Goal: Task Accomplishment & Management: Use online tool/utility

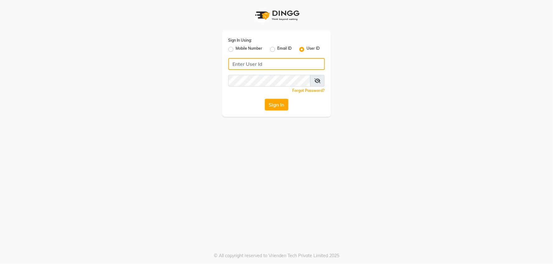
click at [250, 60] on input "Username" at bounding box center [276, 64] width 96 height 12
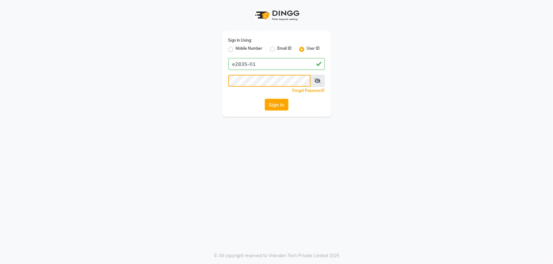
click at [265, 99] on button "Sign In" at bounding box center [277, 105] width 24 height 12
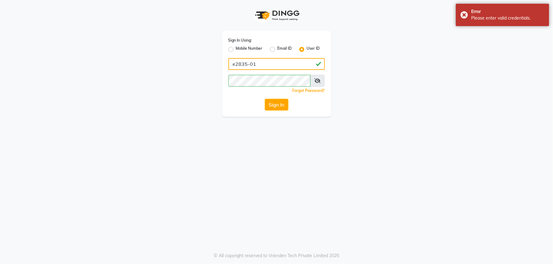
click at [246, 63] on input "e2835-01" at bounding box center [276, 64] width 96 height 12
type input "e2836-01"
click at [265, 99] on button "Sign In" at bounding box center [277, 105] width 24 height 12
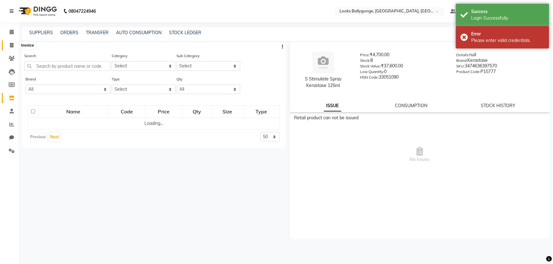
click at [12, 46] on icon at bounding box center [11, 45] width 3 height 5
select select "6477"
select select "service"
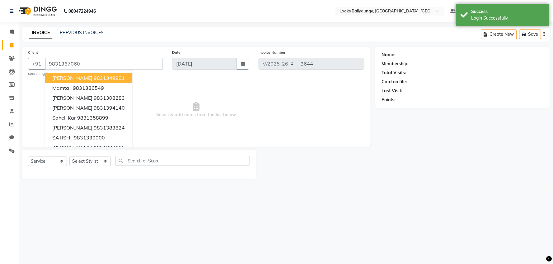
type input "9831367060"
select select "1: Object"
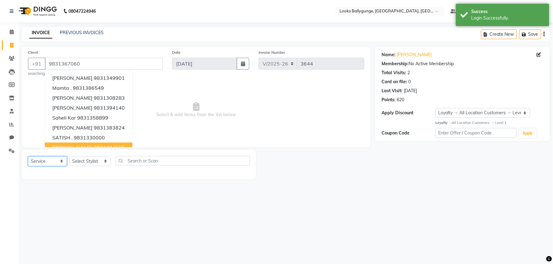
click at [41, 160] on select "Select Service Product Membership Package Voucher Prepaid Gift Card" at bounding box center [47, 162] width 39 height 10
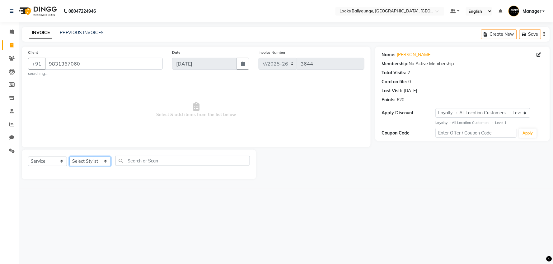
click at [84, 158] on select "Select Stylist [PERSON_NAME] amit_pdct anil [PERSON_NAME] COUNTER_SALES [PERSON…" at bounding box center [89, 162] width 41 height 10
select select "50037"
click at [69, 157] on select "Select Stylist [PERSON_NAME] amit_pdct anil [PERSON_NAME] COUNTER_SALES [PERSON…" at bounding box center [89, 162] width 41 height 10
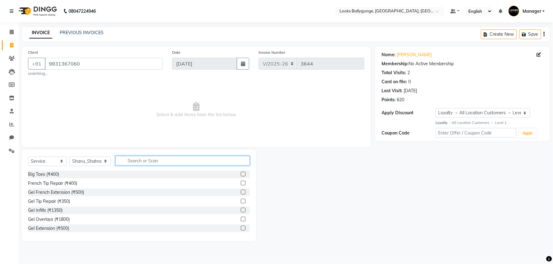
click at [140, 160] on input "text" at bounding box center [182, 161] width 134 height 10
type input "cut"
click at [74, 199] on div "Sr.Stylist Cut(M) (₹1000)" at bounding box center [52, 202] width 49 height 7
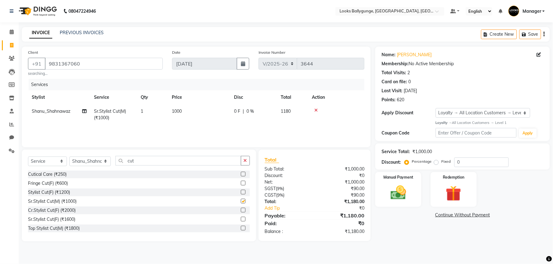
checkbox input "false"
click at [39, 163] on select "Select Service Product Membership Package Voucher Prepaid Gift Card" at bounding box center [47, 162] width 39 height 10
select select "product"
click at [28, 157] on select "Select Service Product Membership Package Voucher Prepaid Gift Card" at bounding box center [47, 162] width 39 height 10
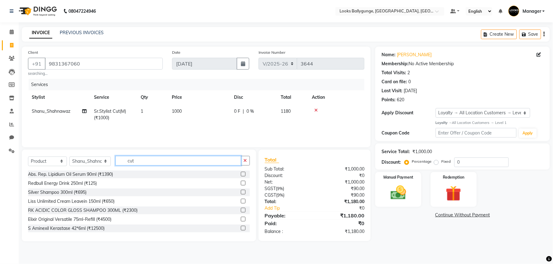
drag, startPoint x: 150, startPoint y: 165, endPoint x: 118, endPoint y: 164, distance: 32.4
click at [118, 164] on input "cut" at bounding box center [178, 161] width 126 height 10
type input "3474636397495"
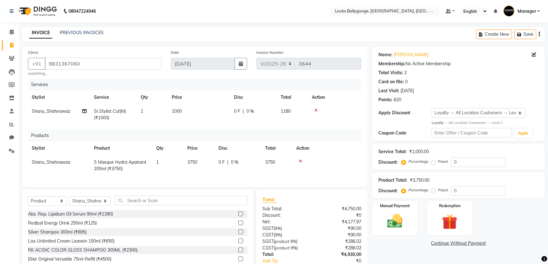
click at [199, 166] on td "3750" at bounding box center [199, 166] width 31 height 21
select select "50037"
drag, startPoint x: 206, startPoint y: 164, endPoint x: 176, endPoint y: 163, distance: 29.9
click at [176, 163] on tr "Ali_Stylist amit_pdct anil [PERSON_NAME] COUNTER_SALES [PERSON_NAME] Gopal_Nail…" at bounding box center [194, 166] width 333 height 21
type input "3850"
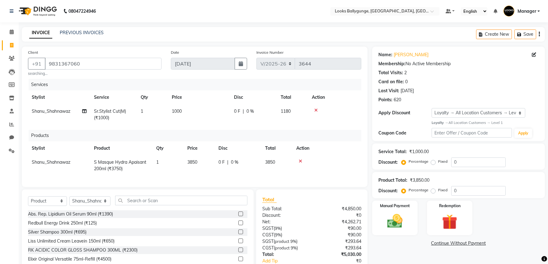
click at [275, 252] on div "Name: Yash K Membership: No Active Membership Total Visits: 2 Card on file: 0 L…" at bounding box center [460, 171] width 177 height 248
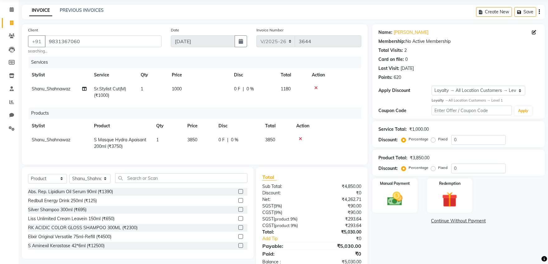
scroll to position [44, 0]
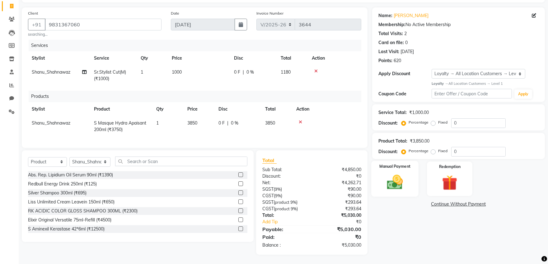
click at [275, 178] on img at bounding box center [395, 182] width 26 height 18
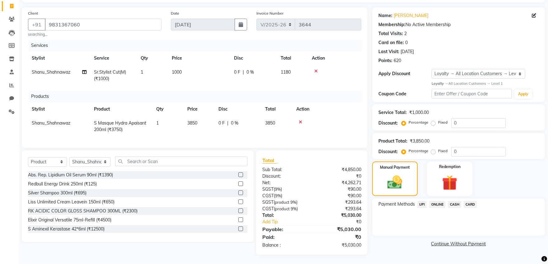
click at [275, 201] on span "CARD" at bounding box center [470, 204] width 13 height 7
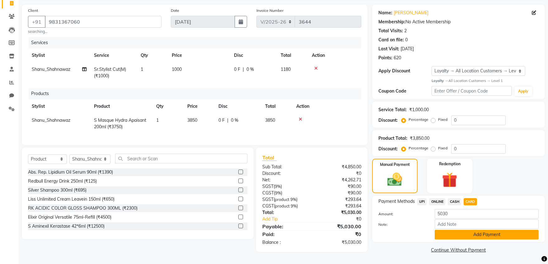
click at [275, 235] on button "Add Payment" at bounding box center [487, 235] width 104 height 10
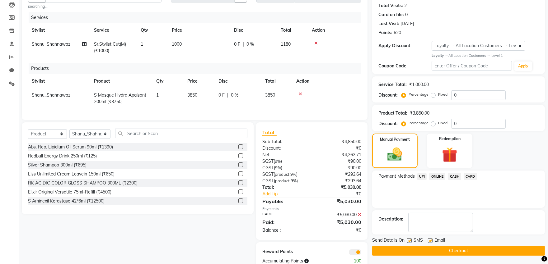
scroll to position [88, 0]
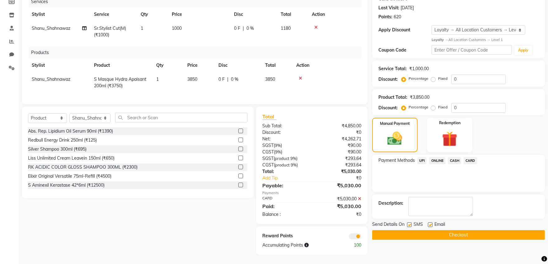
click at [275, 231] on button "Checkout" at bounding box center [458, 236] width 173 height 10
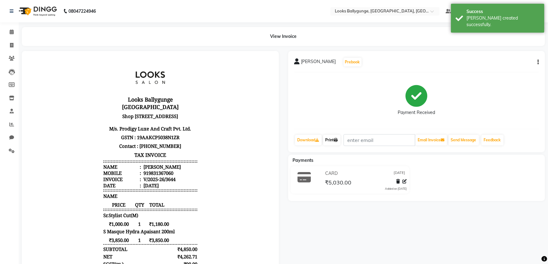
click at [275, 143] on link "Print" at bounding box center [331, 140] width 17 height 11
click at [12, 33] on icon at bounding box center [12, 32] width 4 height 5
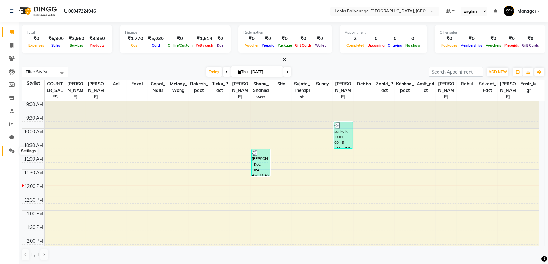
click at [11, 152] on icon at bounding box center [12, 151] width 6 height 5
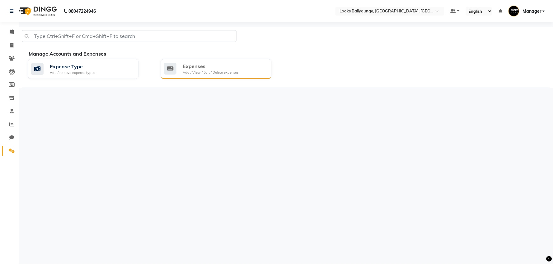
click at [175, 64] on icon at bounding box center [170, 69] width 12 height 12
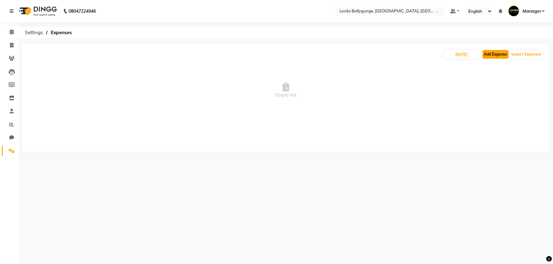
click at [275, 56] on button "Add Expense" at bounding box center [496, 54] width 26 height 9
select select "1"
select select "5499"
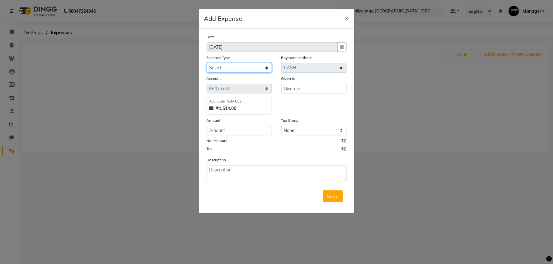
click at [244, 71] on select "Select Bank Deposit Blinkit Cash Handover CLIENT Client ordered food Client Ref…" at bounding box center [239, 68] width 65 height 10
select select "24372"
click at [207, 63] on select "Select Bank Deposit Blinkit Cash Handover CLIENT Client ordered food Client Ref…" at bounding box center [239, 68] width 65 height 10
click at [275, 82] on div "Given to" at bounding box center [313, 79] width 65 height 9
click at [275, 88] on input "text" at bounding box center [313, 89] width 65 height 10
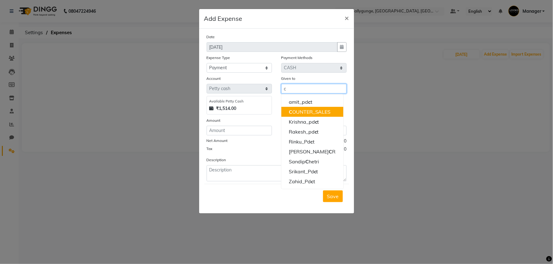
click at [275, 111] on ngb-highlight "C OUNTER_SALES" at bounding box center [310, 112] width 42 height 6
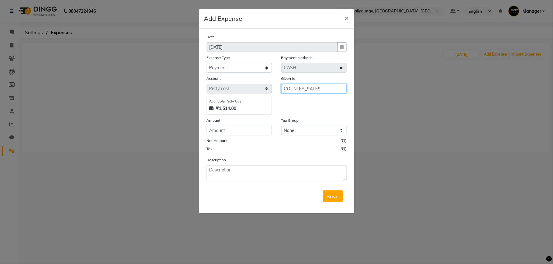
type input "COUNTER_SALES"
click at [231, 131] on input "number" at bounding box center [239, 131] width 65 height 10
type input "900"
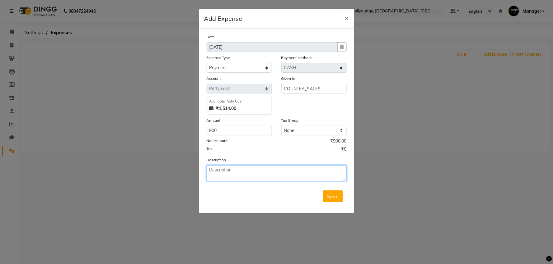
click at [232, 173] on textarea at bounding box center [277, 174] width 140 height 16
type textarea "pandit jii"
click at [275, 203] on div "Save" at bounding box center [276, 196] width 145 height 25
click at [275, 202] on button "Save" at bounding box center [333, 197] width 20 height 12
